Goal: Task Accomplishment & Management: Use online tool/utility

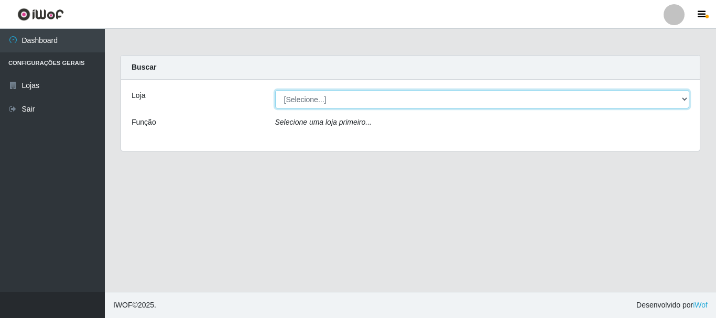
click at [315, 97] on select "[Selecione...] Nordestão - Alecrim" at bounding box center [482, 99] width 415 height 18
select select "453"
click at [275, 90] on select "[Selecione...] Nordestão - Alecrim" at bounding box center [482, 99] width 415 height 18
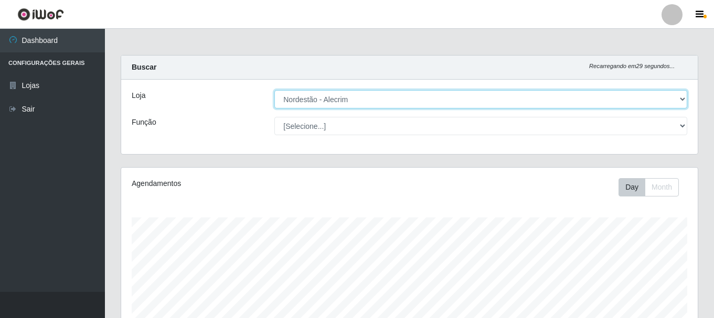
scroll to position [218, 576]
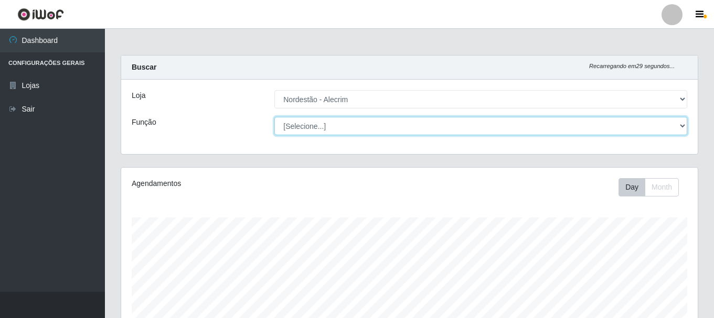
click at [299, 122] on select "[Selecione...] Balconista + Balconista de Padaria Balconista de Padaria ++ Emba…" at bounding box center [480, 126] width 413 height 18
select select "70"
click at [274, 117] on select "[Selecione...] Balconista + Balconista de Padaria Balconista de Padaria ++ Emba…" at bounding box center [480, 126] width 413 height 18
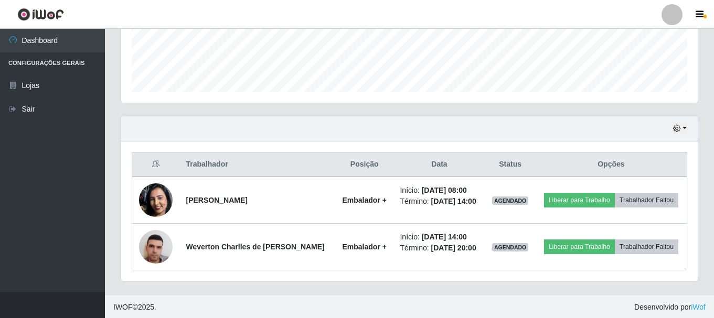
scroll to position [285, 0]
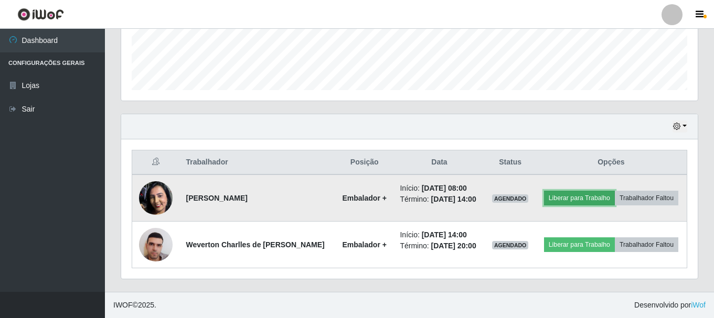
click at [573, 199] on button "Liberar para Trabalho" at bounding box center [579, 198] width 71 height 15
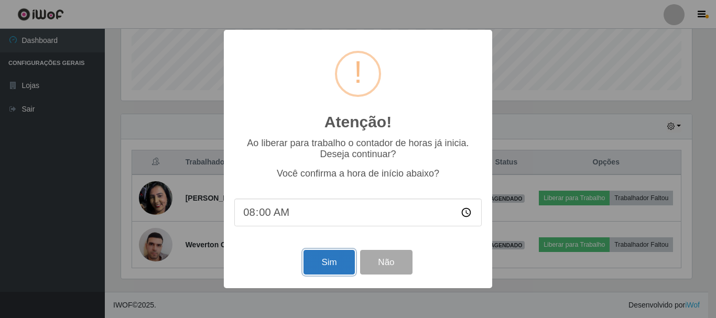
click at [343, 266] on button "Sim" at bounding box center [329, 262] width 51 height 25
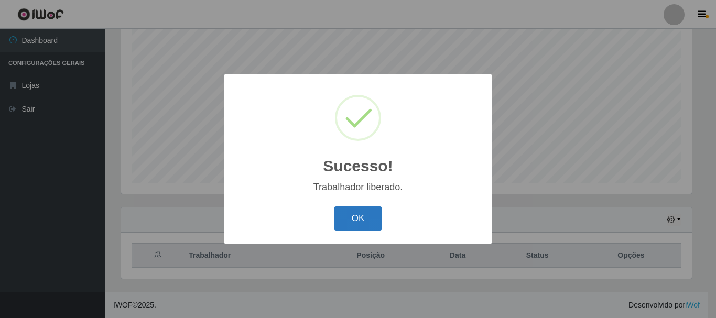
click at [354, 224] on button "OK" at bounding box center [358, 219] width 49 height 25
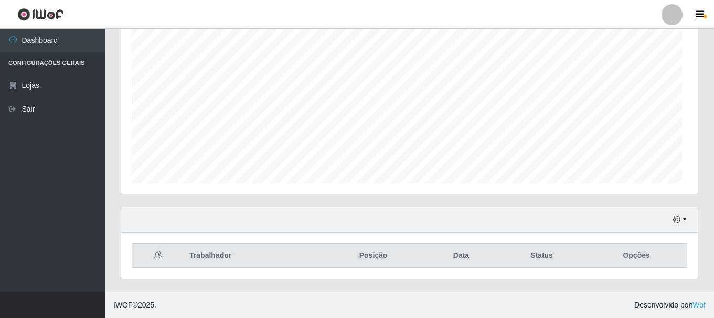
scroll to position [218, 576]
